Goal: Transaction & Acquisition: Purchase product/service

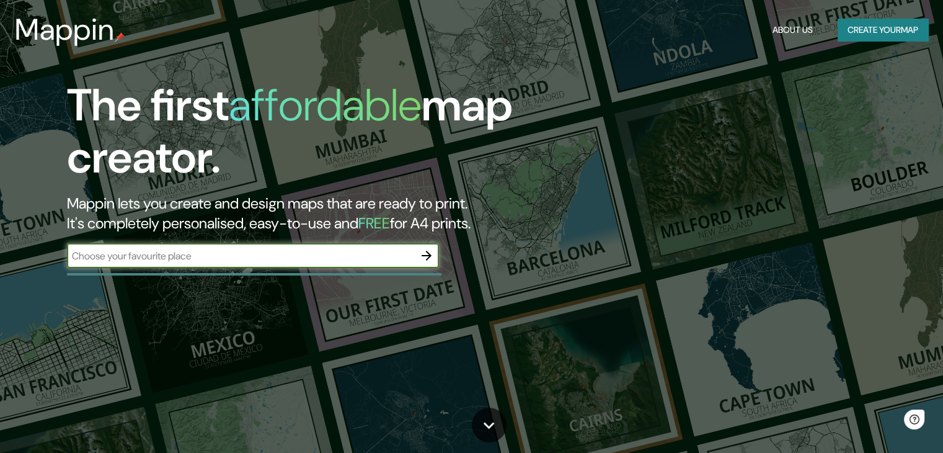
click at [243, 253] on input "text" at bounding box center [240, 256] width 347 height 14
type input "NEUQUEN CIUDAD"
click at [429, 256] on icon "button" at bounding box center [427, 256] width 10 height 10
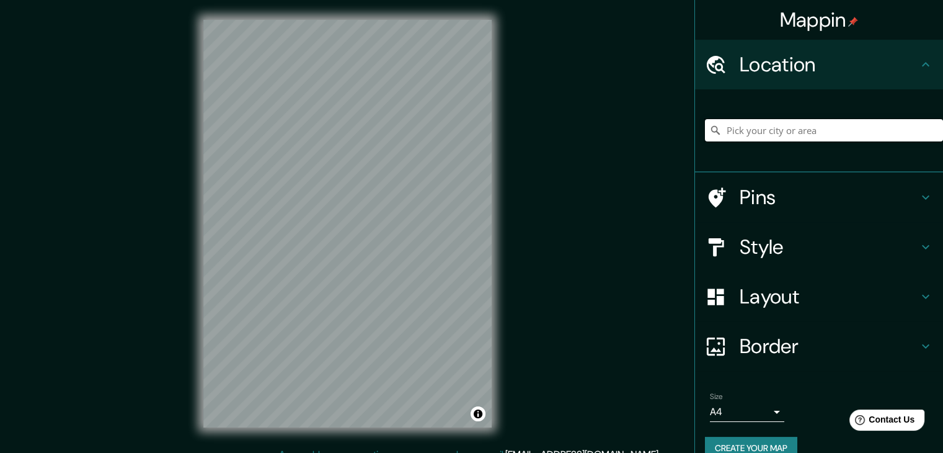
click at [746, 133] on input "Pick your city or area" at bounding box center [824, 130] width 238 height 22
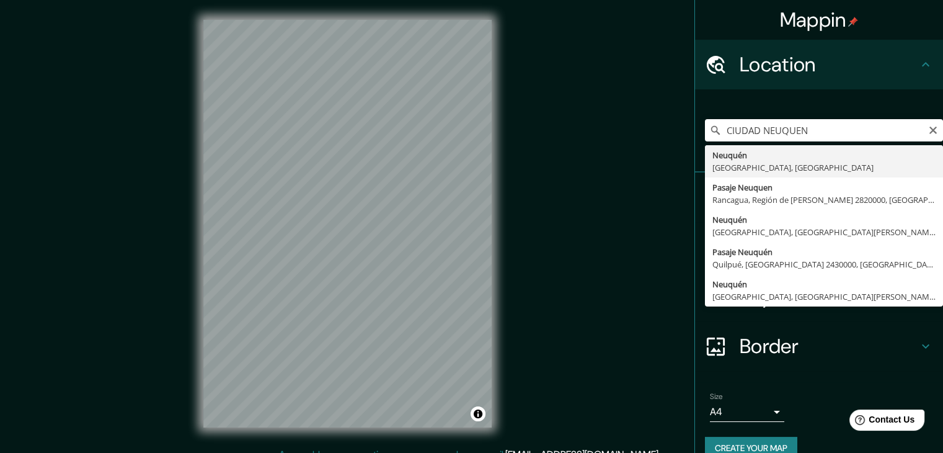
type input "[GEOGRAPHIC_DATA], [GEOGRAPHIC_DATA], [GEOGRAPHIC_DATA]"
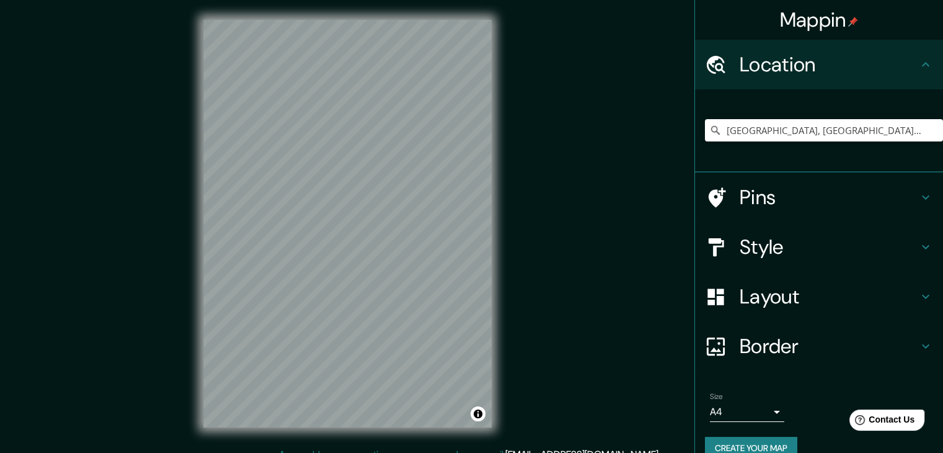
click at [768, 348] on h4 "Border" at bounding box center [829, 346] width 179 height 25
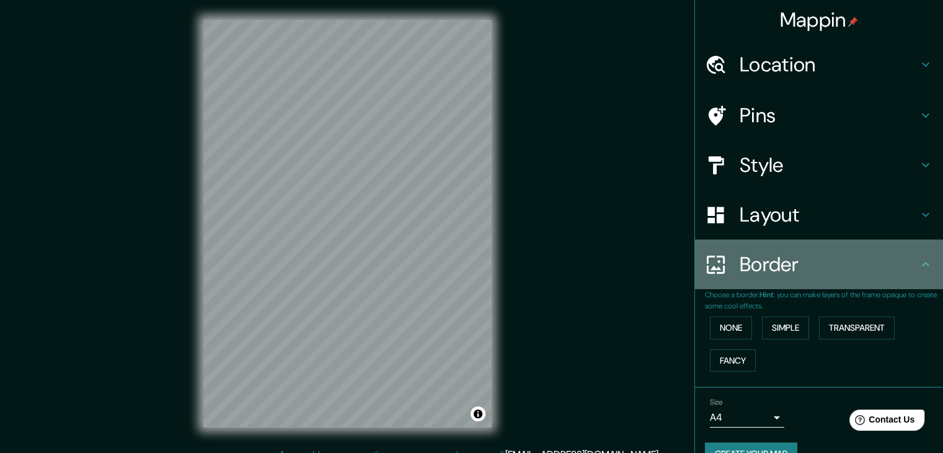
click at [778, 271] on h4 "Border" at bounding box center [829, 264] width 179 height 25
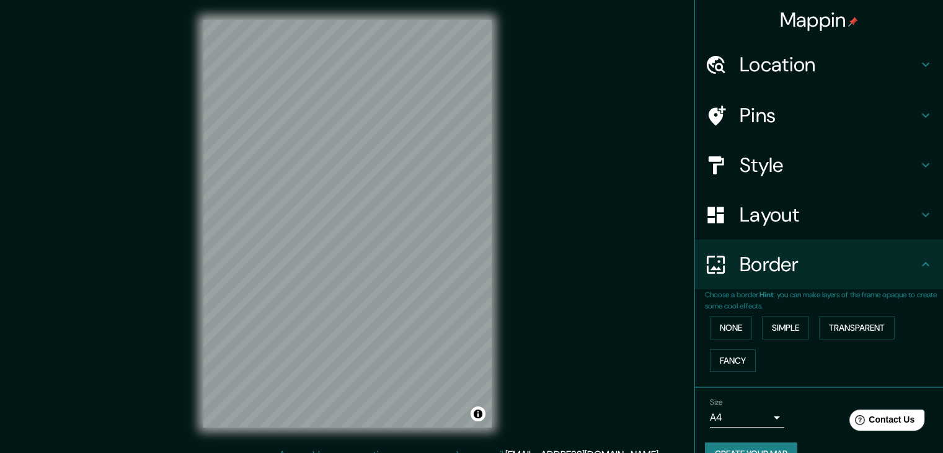
scroll to position [26, 0]
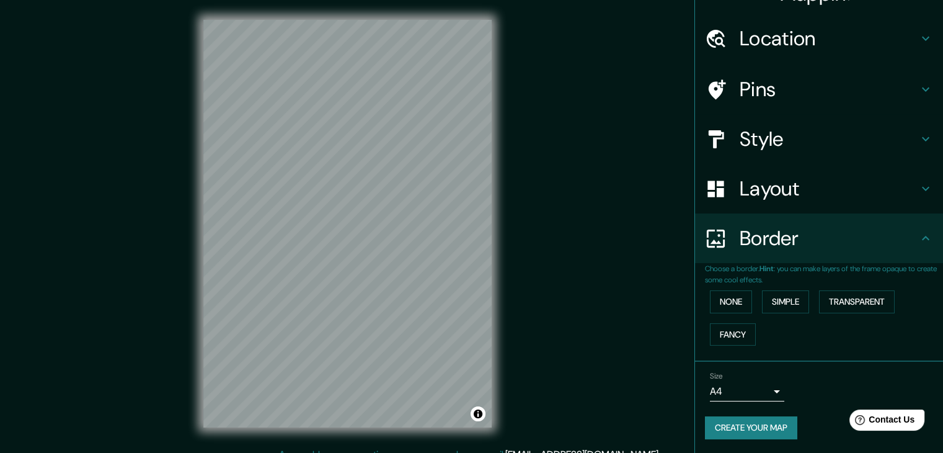
click at [767, 389] on body "Mappin Location [GEOGRAPHIC_DATA], [GEOGRAPHIC_DATA], [GEOGRAPHIC_DATA] Pins St…" at bounding box center [471, 226] width 943 height 453
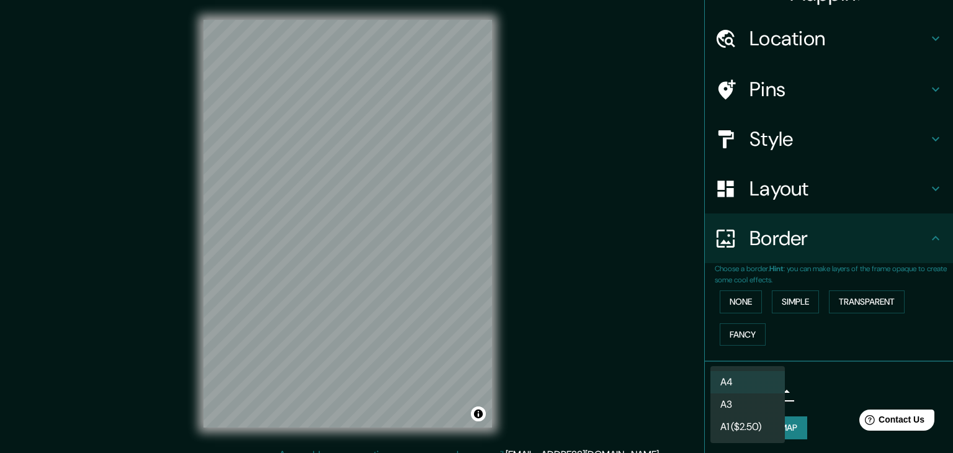
click at [767, 386] on li "A4" at bounding box center [747, 382] width 74 height 22
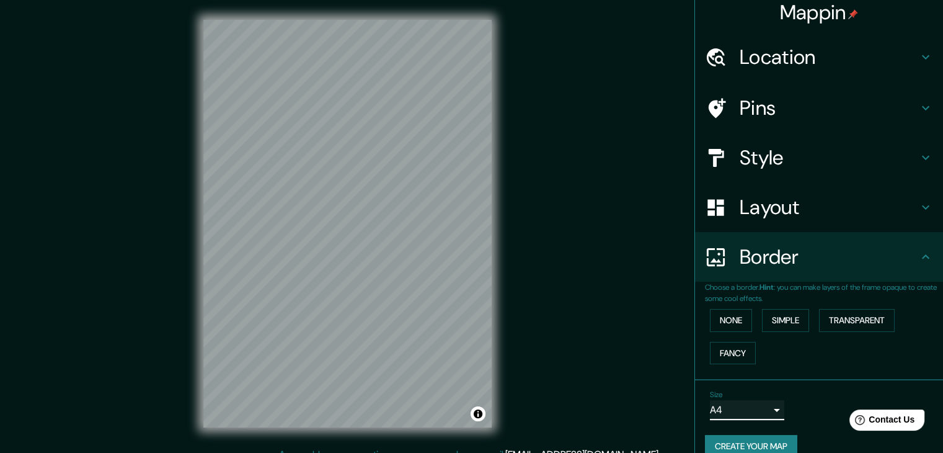
scroll to position [0, 0]
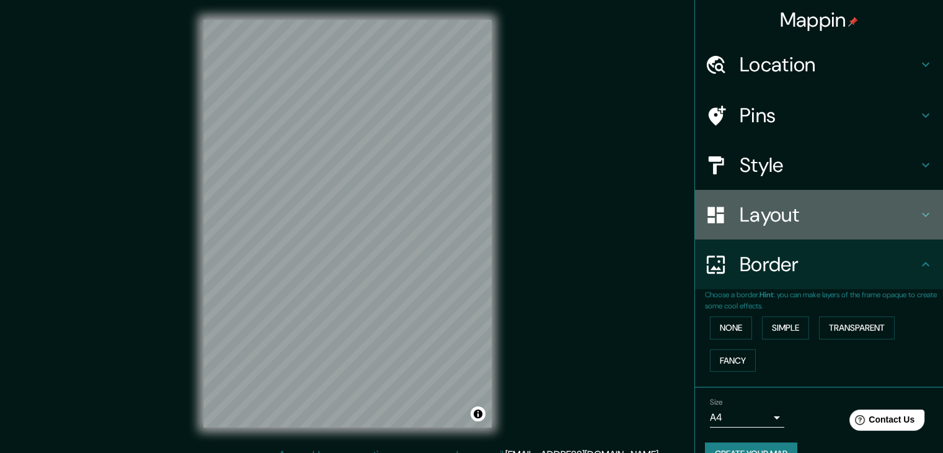
click at [770, 214] on h4 "Layout" at bounding box center [829, 214] width 179 height 25
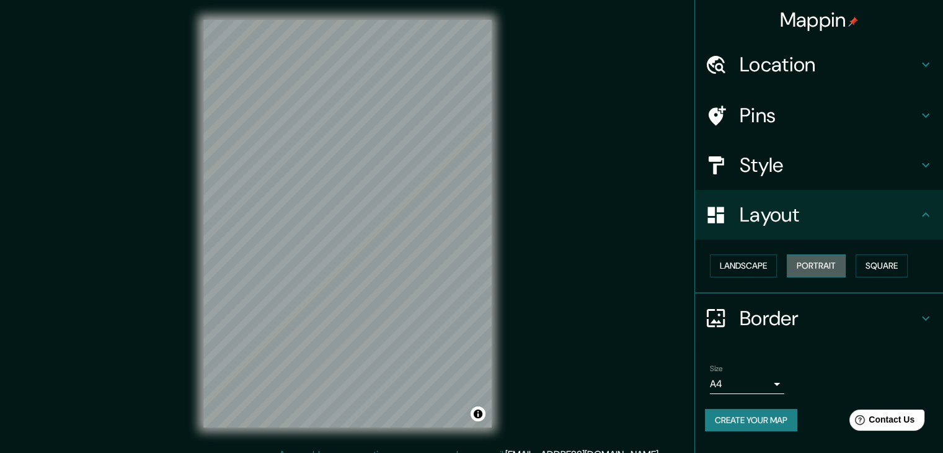
click at [827, 264] on button "Portrait" at bounding box center [816, 265] width 59 height 23
click at [786, 159] on h4 "Style" at bounding box center [829, 165] width 179 height 25
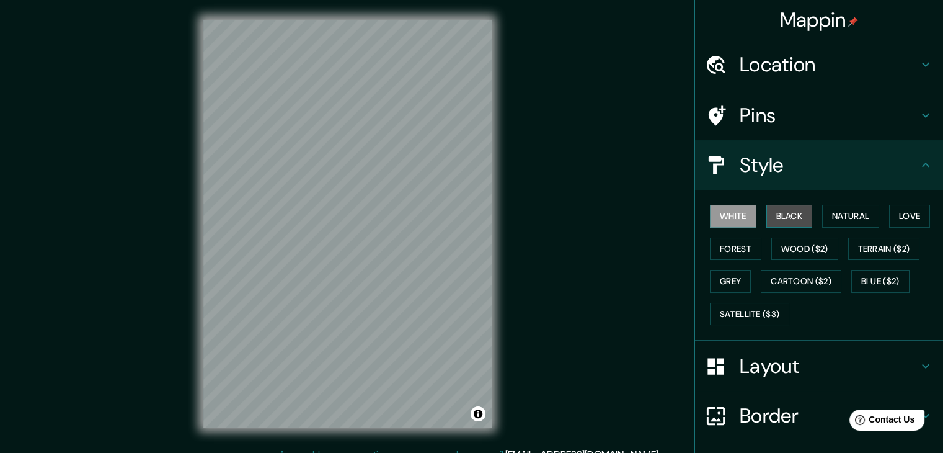
click at [788, 214] on button "Black" at bounding box center [790, 216] width 47 height 23
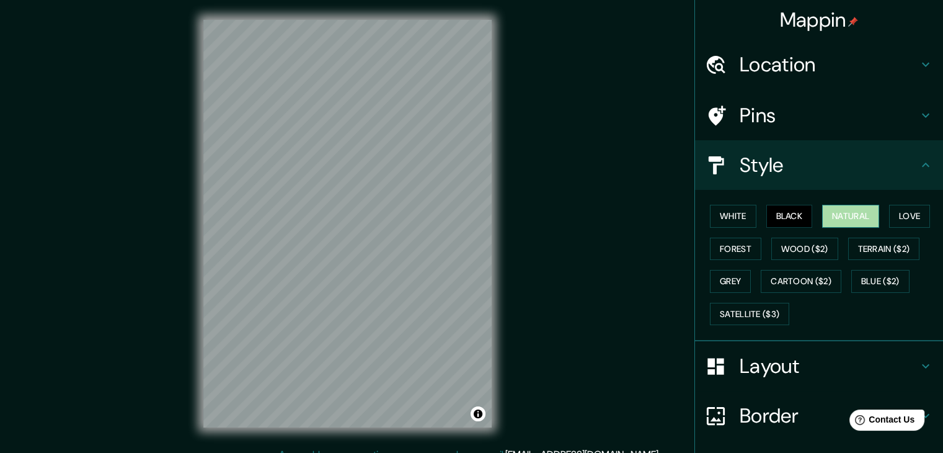
click at [846, 215] on button "Natural" at bounding box center [850, 216] width 57 height 23
click at [896, 217] on button "Love" at bounding box center [909, 216] width 41 height 23
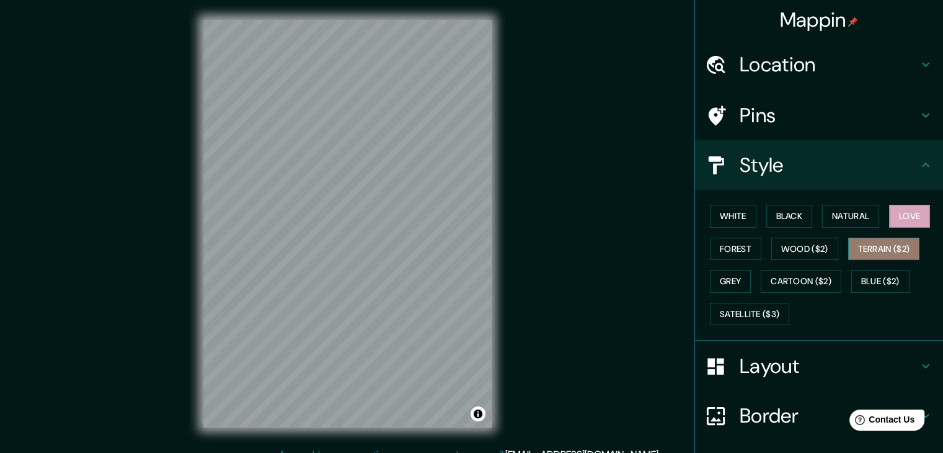
click at [905, 246] on button "Terrain ($2)" at bounding box center [884, 249] width 72 height 23
click at [732, 246] on button "Forest" at bounding box center [735, 249] width 51 height 23
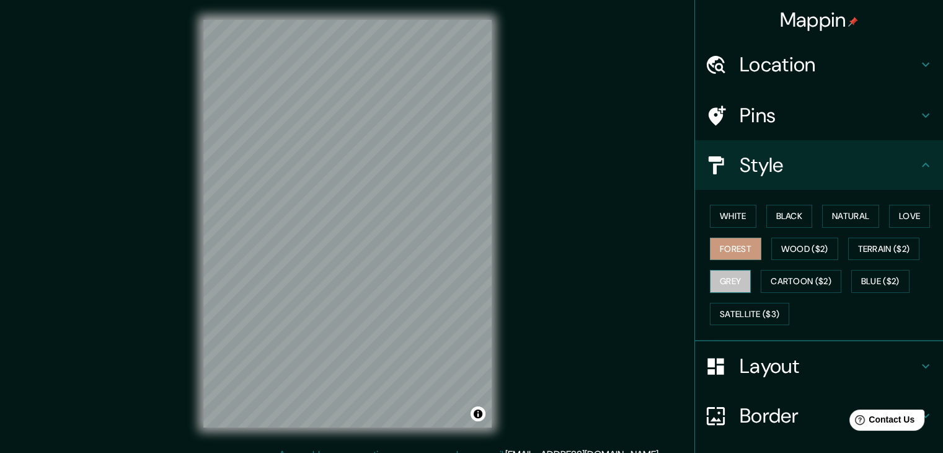
click at [718, 285] on button "Grey" at bounding box center [730, 281] width 41 height 23
click at [728, 216] on button "White" at bounding box center [733, 216] width 47 height 23
click at [729, 246] on button "Forest" at bounding box center [735, 249] width 51 height 23
click at [724, 282] on button "Grey" at bounding box center [730, 281] width 41 height 23
click at [912, 217] on button "Love" at bounding box center [909, 216] width 41 height 23
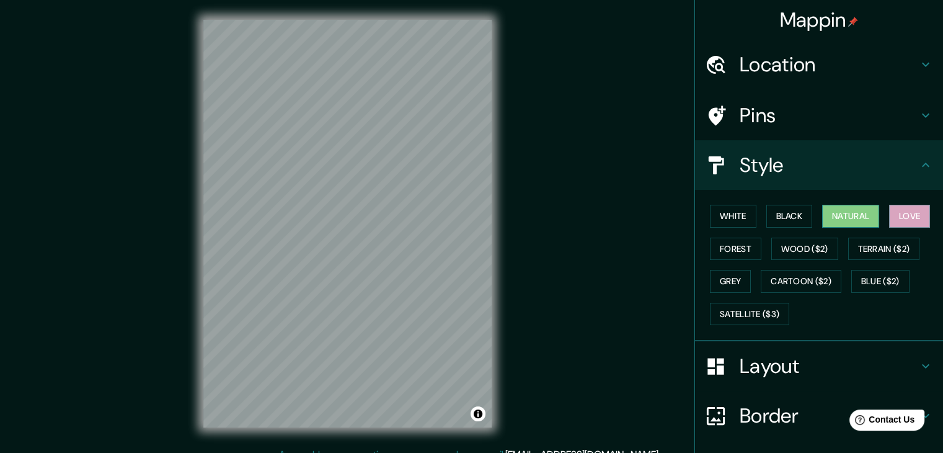
click at [858, 215] on button "Natural" at bounding box center [850, 216] width 57 height 23
click at [742, 220] on button "White" at bounding box center [733, 216] width 47 height 23
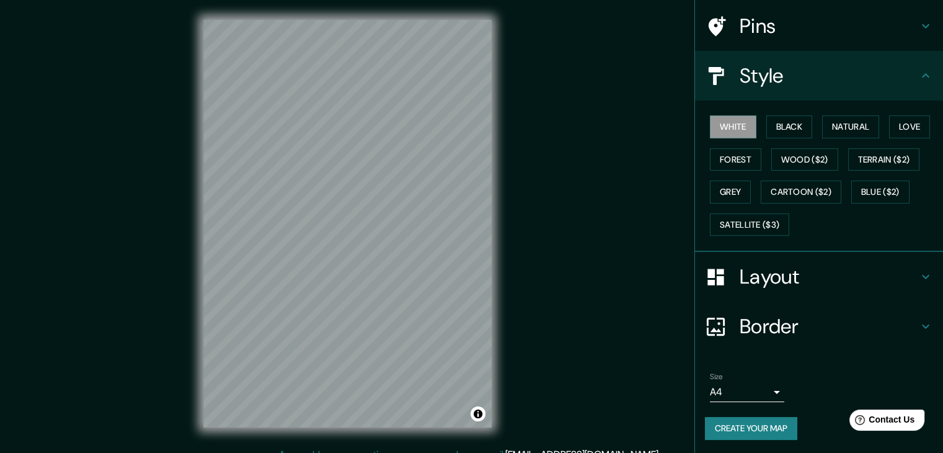
scroll to position [14, 0]
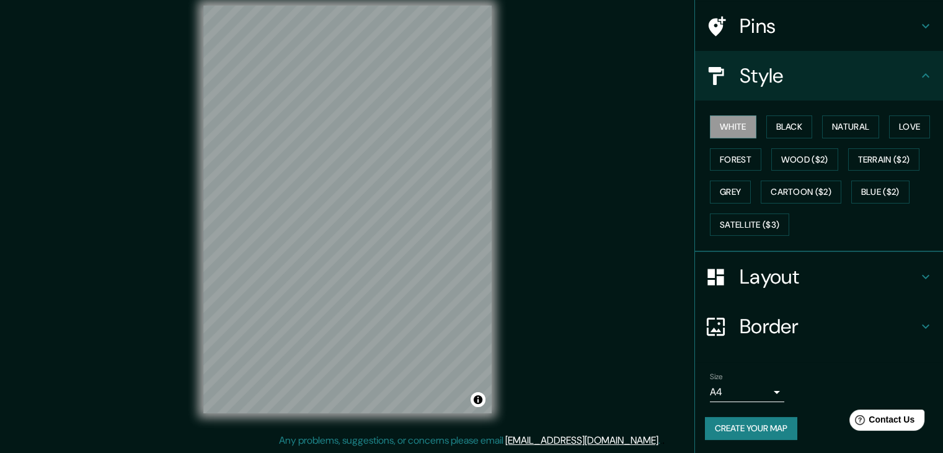
click at [756, 427] on button "Create your map" at bounding box center [751, 428] width 92 height 23
